Goal: Task Accomplishment & Management: Complete application form

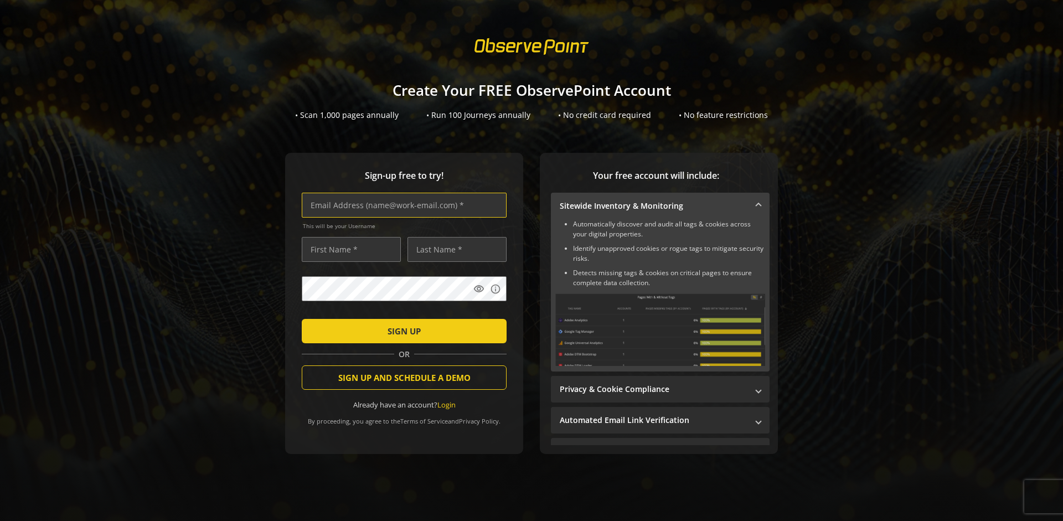
click at [401, 205] on input "text" at bounding box center [404, 205] width 205 height 25
type input "[EMAIL_ADDRESS][DOMAIN_NAME]"
click at [348, 249] on input "text" at bounding box center [351, 249] width 99 height 25
type input "Test"
click at [454, 249] on input "text" at bounding box center [456, 249] width 99 height 25
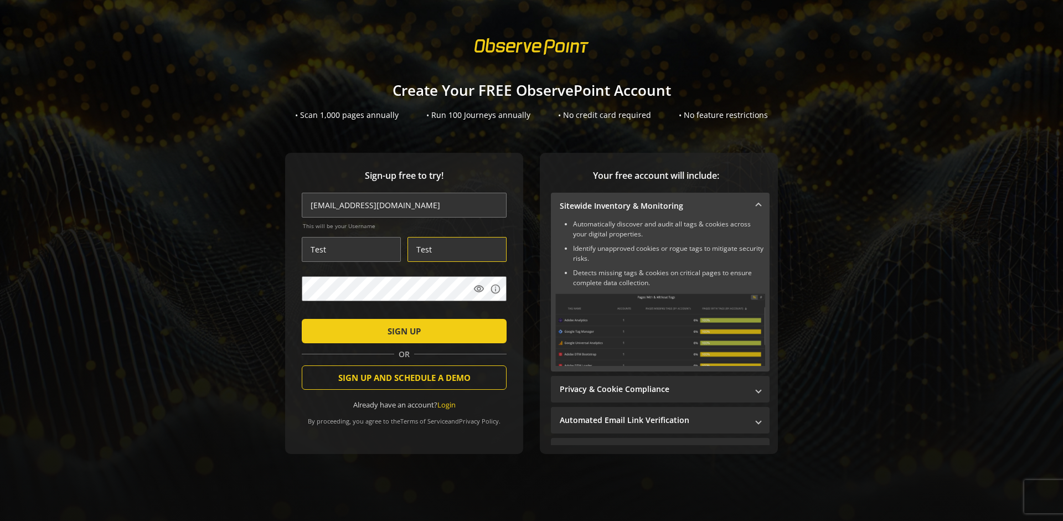
type input "Test"
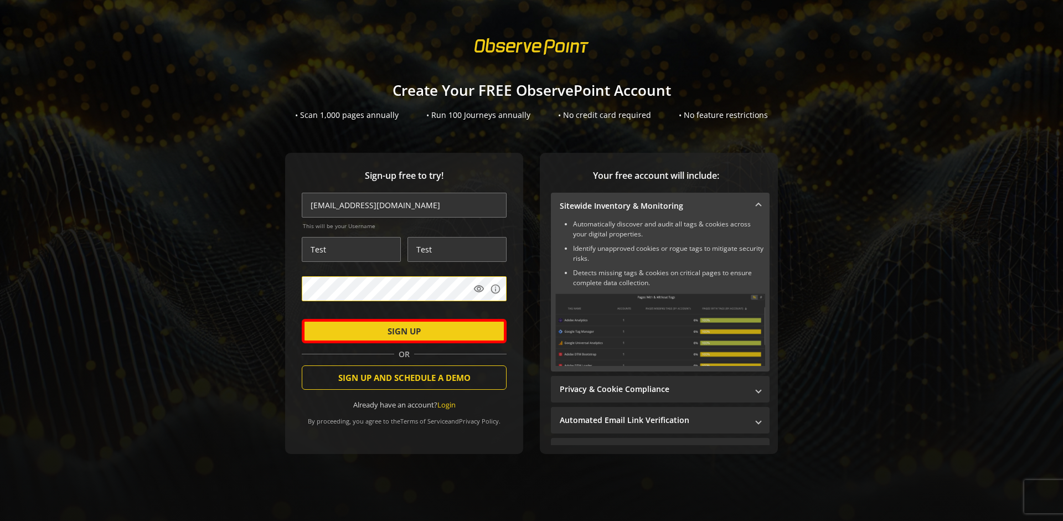
click at [401, 330] on span "SIGN UP" at bounding box center [404, 331] width 33 height 20
